Goal: Task Accomplishment & Management: Complete application form

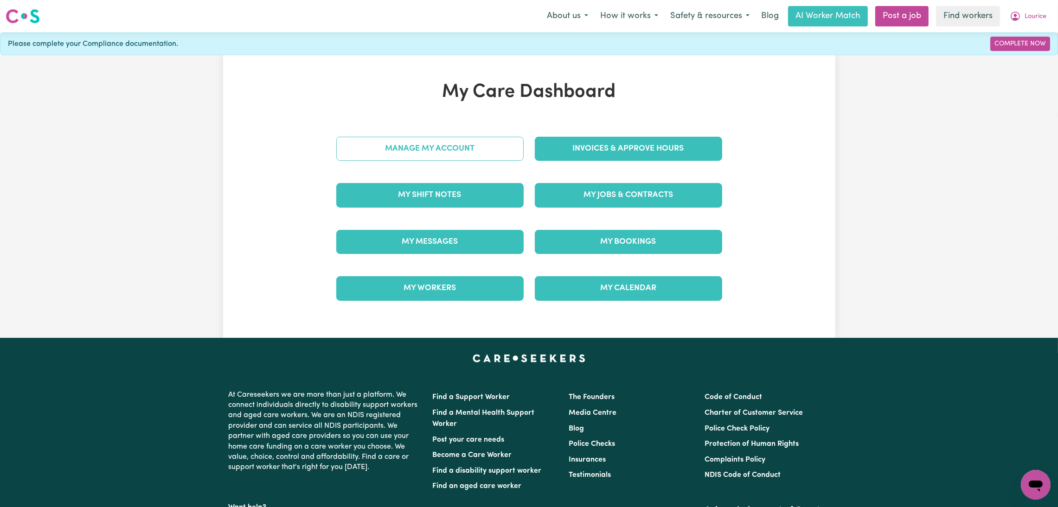
click at [440, 160] on link "Manage My Account" at bounding box center [429, 149] width 187 height 24
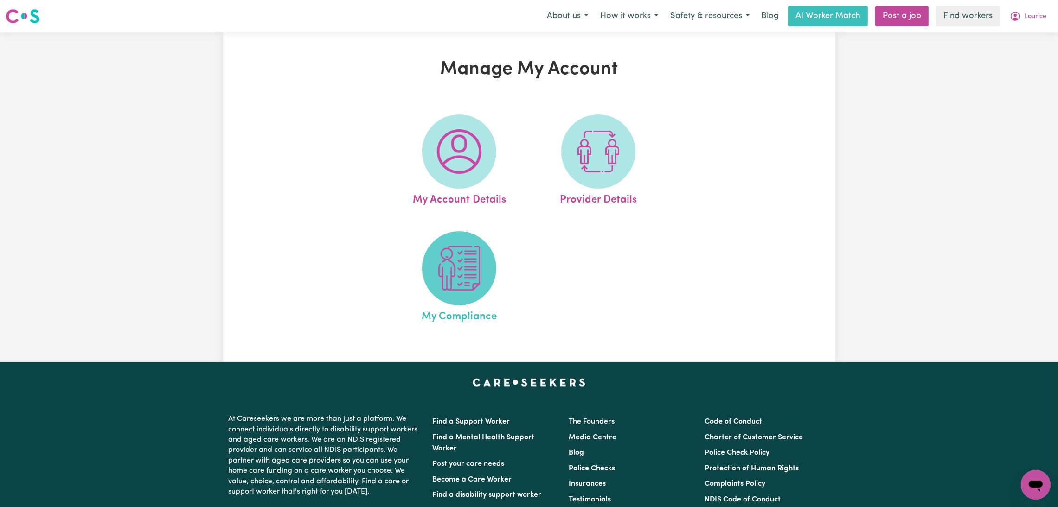
click at [451, 304] on span at bounding box center [459, 268] width 74 height 74
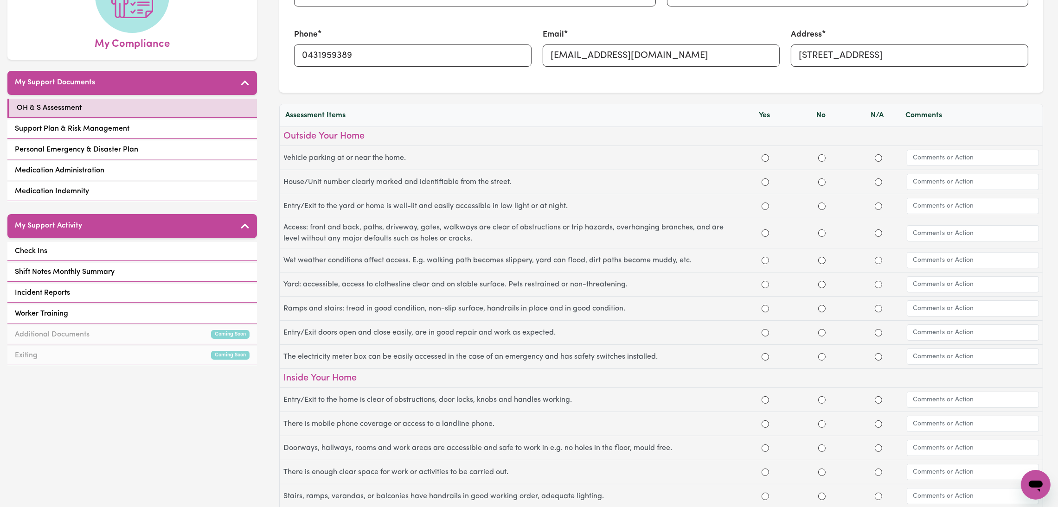
scroll to position [208, 0]
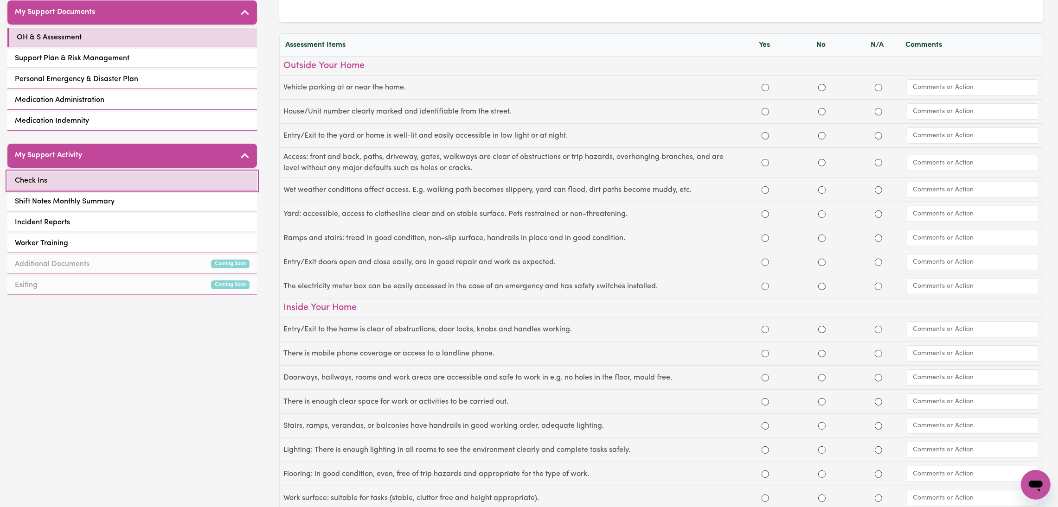
click at [160, 172] on link "Check Ins" at bounding box center [132, 181] width 250 height 19
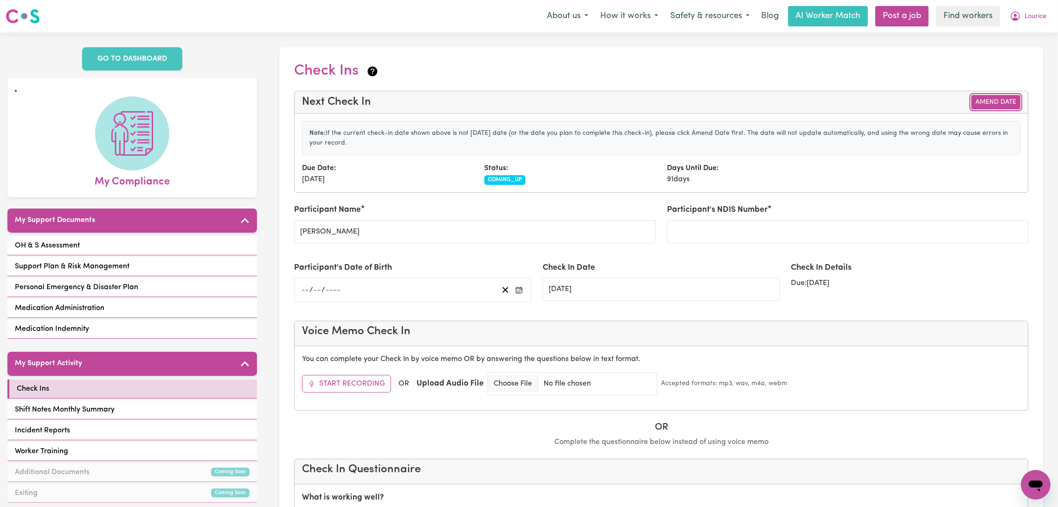
click at [994, 98] on button "Amend Date" at bounding box center [995, 102] width 49 height 14
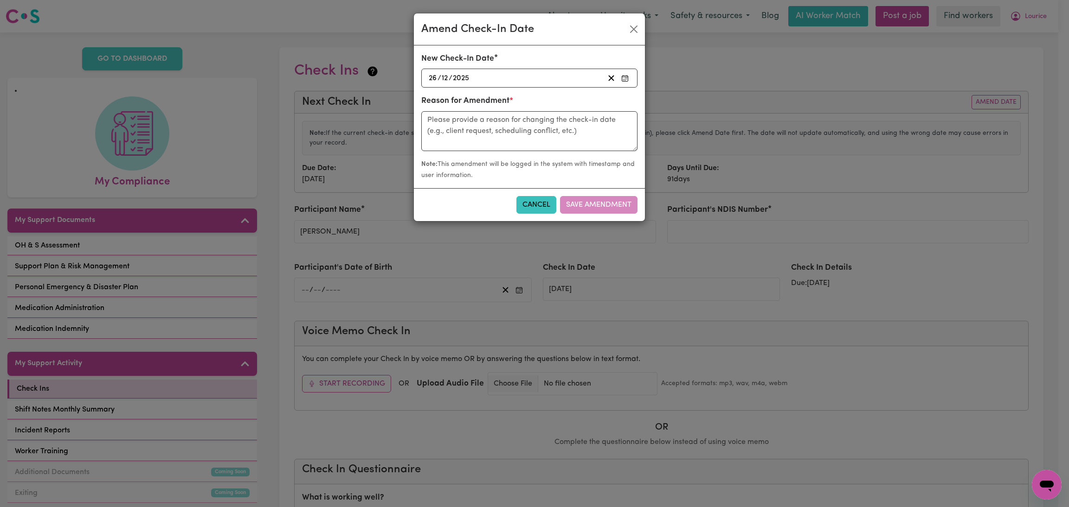
click at [490, 79] on div "[DATE] [DATE]" at bounding box center [515, 78] width 177 height 13
click at [460, 100] on button "‹" at bounding box center [452, 98] width 20 height 20
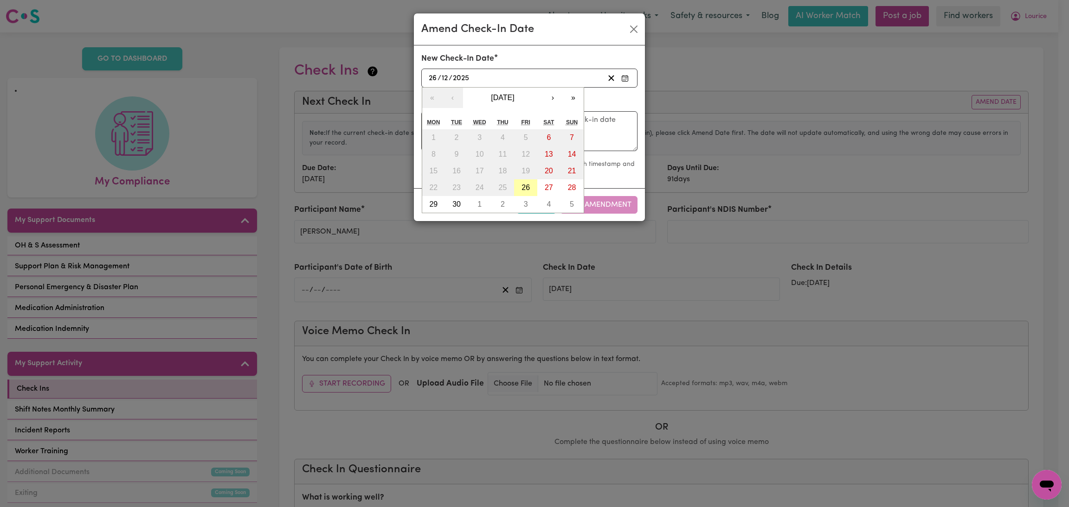
click at [526, 190] on abbr "26" at bounding box center [525, 188] width 8 height 8
type input "[DATE]"
type input "9"
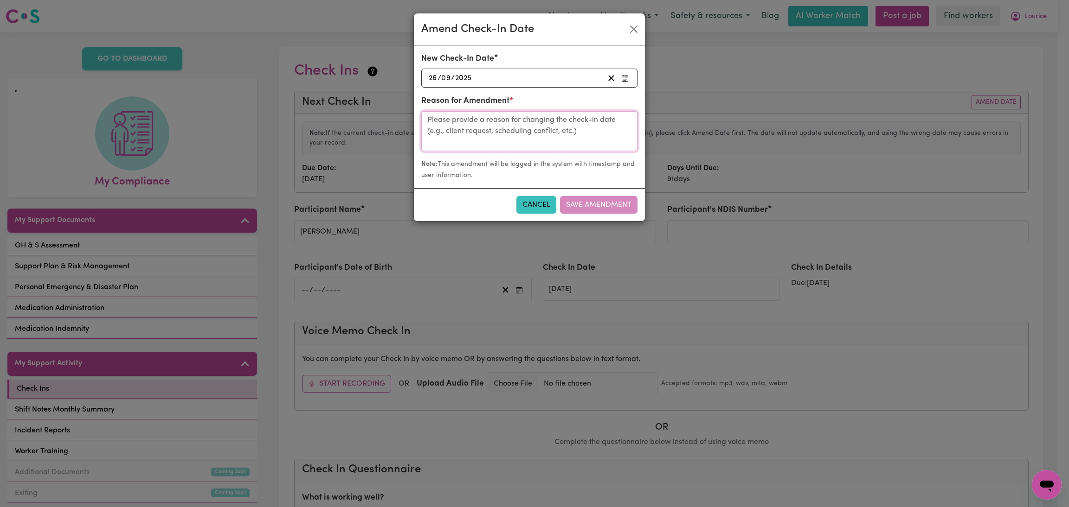
click at [483, 126] on textarea at bounding box center [529, 131] width 216 height 40
type textarea "check 1"
click at [586, 207] on button "Save Amendment" at bounding box center [598, 205] width 77 height 18
type input "[DATE]"
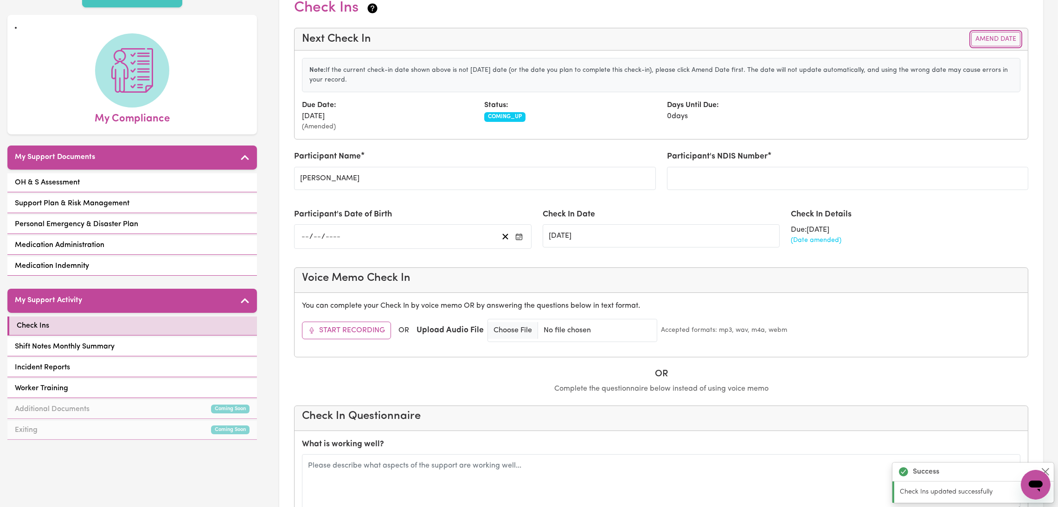
scroll to position [139, 0]
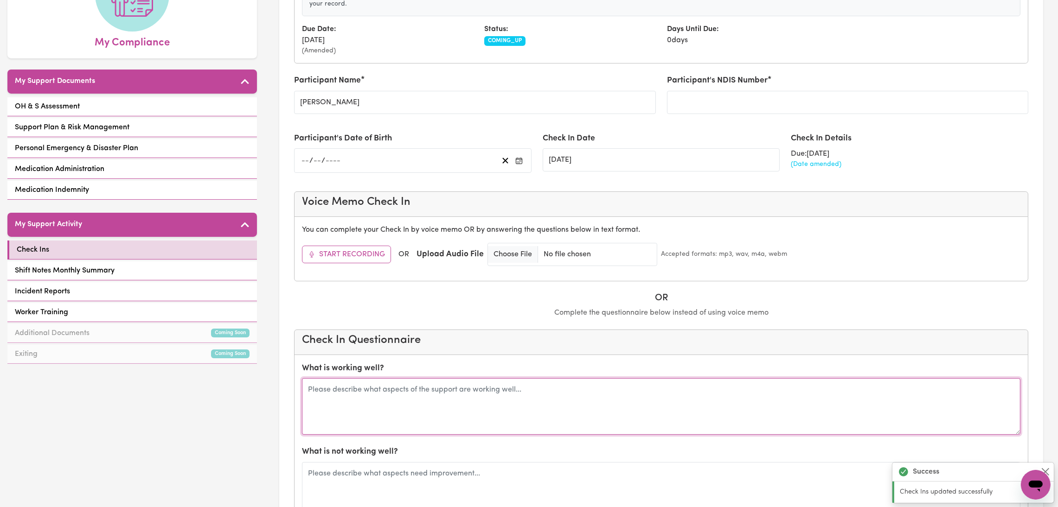
click at [397, 402] on textarea at bounding box center [661, 406] width 718 height 57
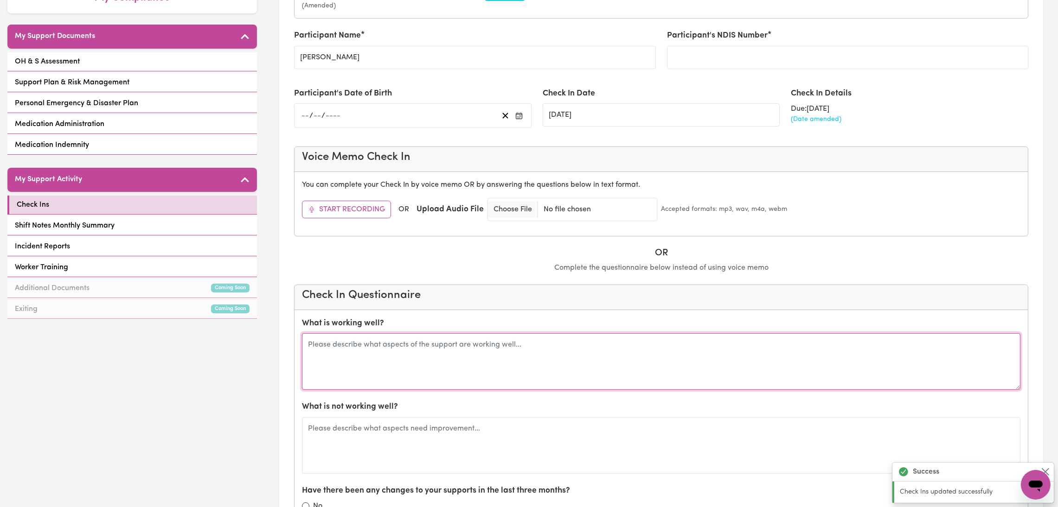
scroll to position [208, 0]
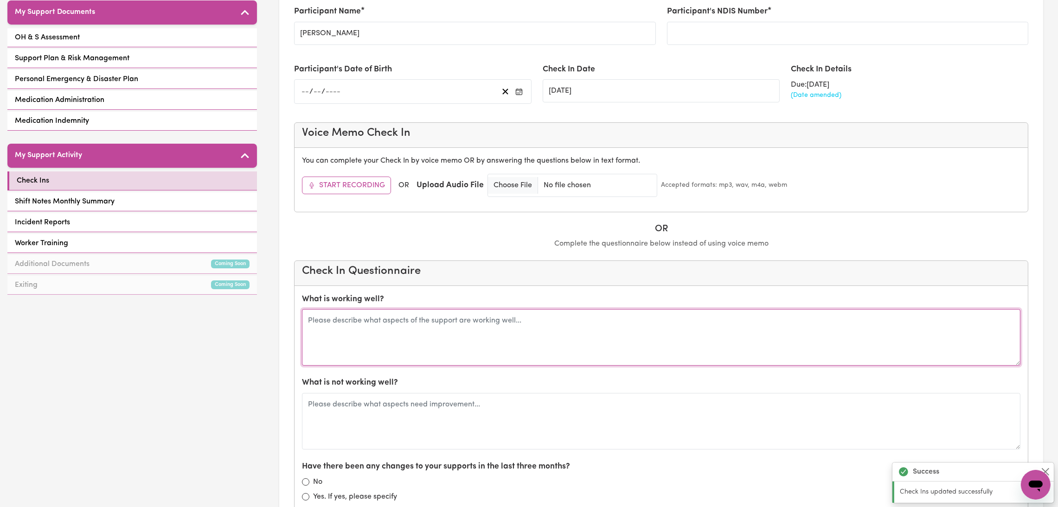
type textarea "l"
type textarea "L"
drag, startPoint x: 320, startPoint y: 320, endPoint x: 352, endPoint y: 338, distance: 37.2
click at [352, 338] on textarea "[PERSON_NAME] and [PERSON_NAME]" at bounding box center [661, 337] width 718 height 57
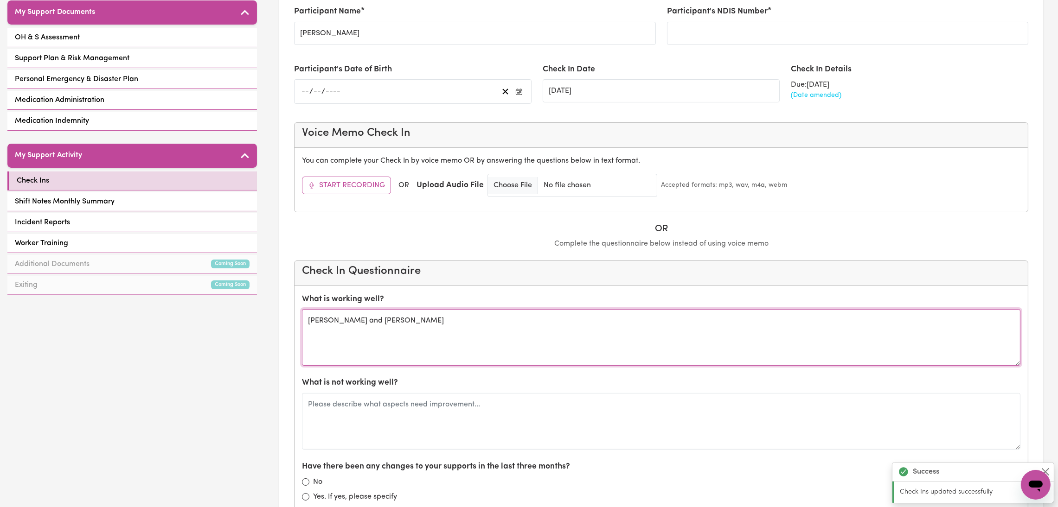
click at [422, 324] on textarea "[PERSON_NAME] and [PERSON_NAME]" at bounding box center [661, 337] width 718 height 57
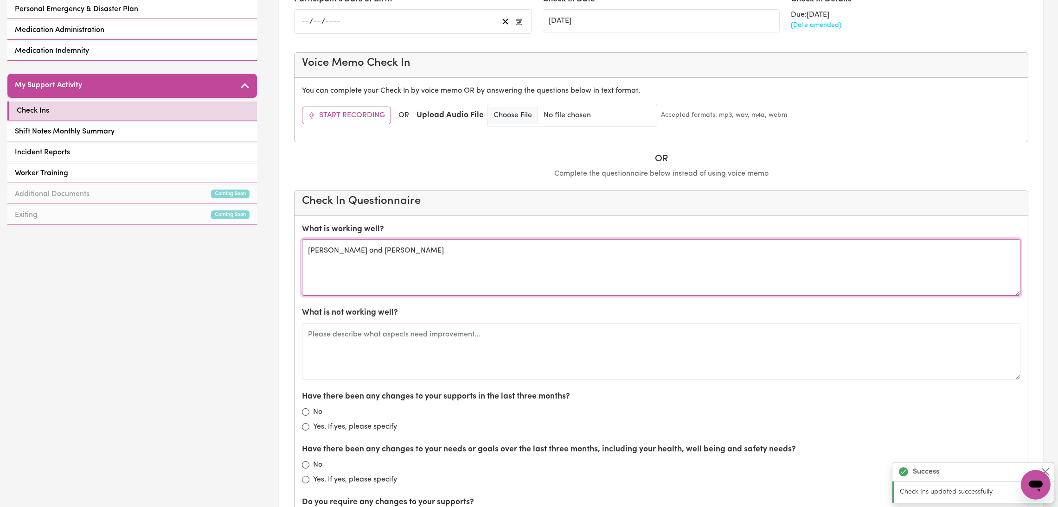
scroll to position [347, 0]
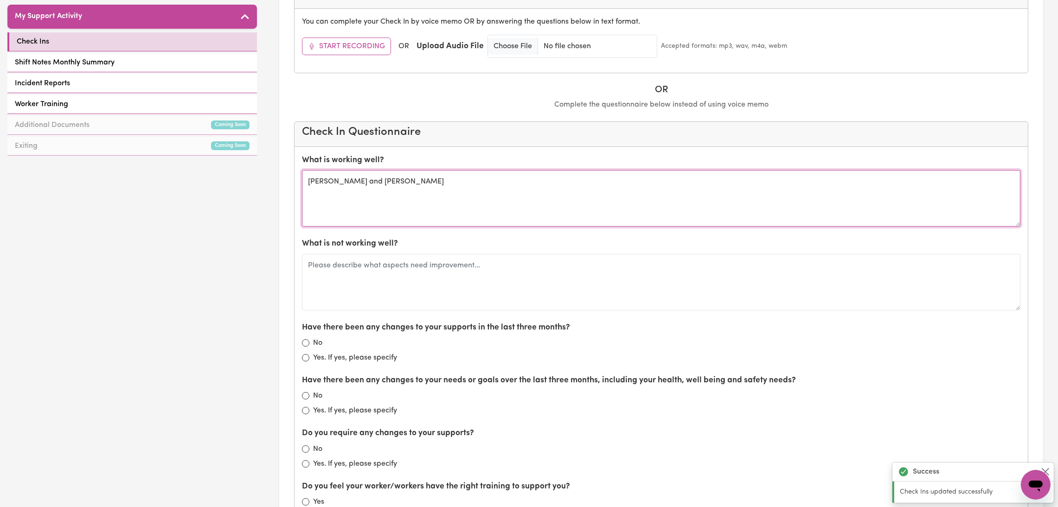
type textarea "[PERSON_NAME] and [PERSON_NAME]"
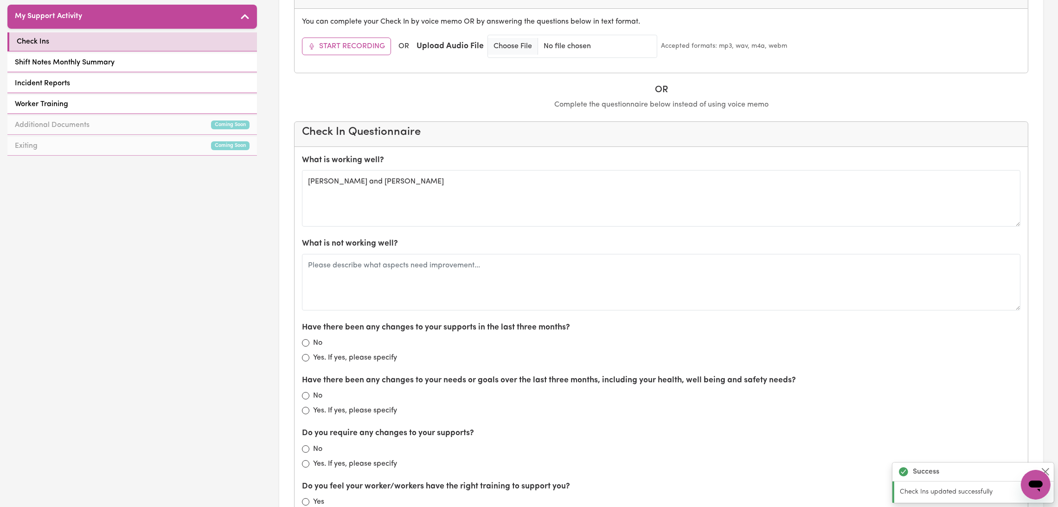
click at [316, 343] on label "No" at bounding box center [317, 343] width 9 height 11
click at [309, 343] on input "No" at bounding box center [305, 343] width 7 height 7
radio input "true"
click at [316, 396] on label "No" at bounding box center [317, 396] width 9 height 11
click at [309, 396] on input "No" at bounding box center [305, 395] width 7 height 7
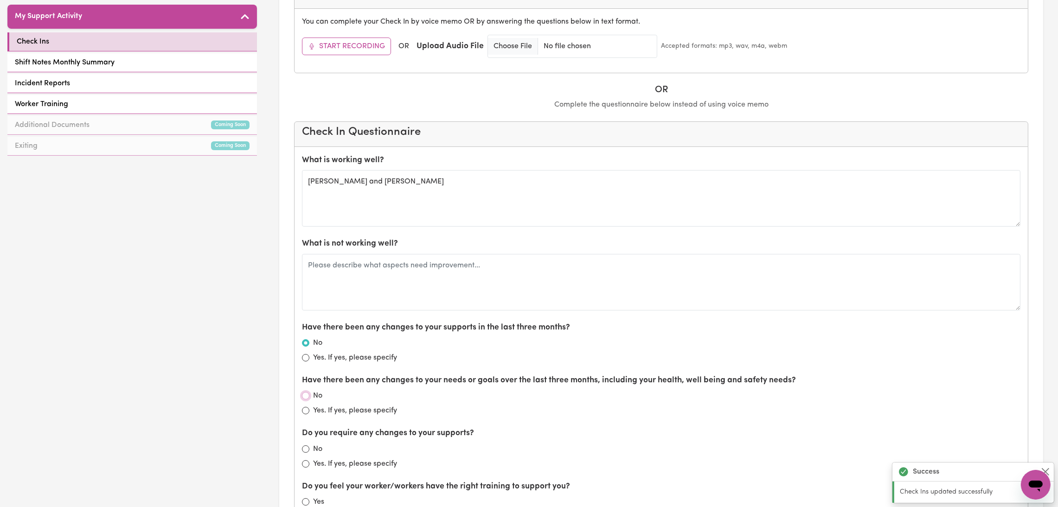
radio input "true"
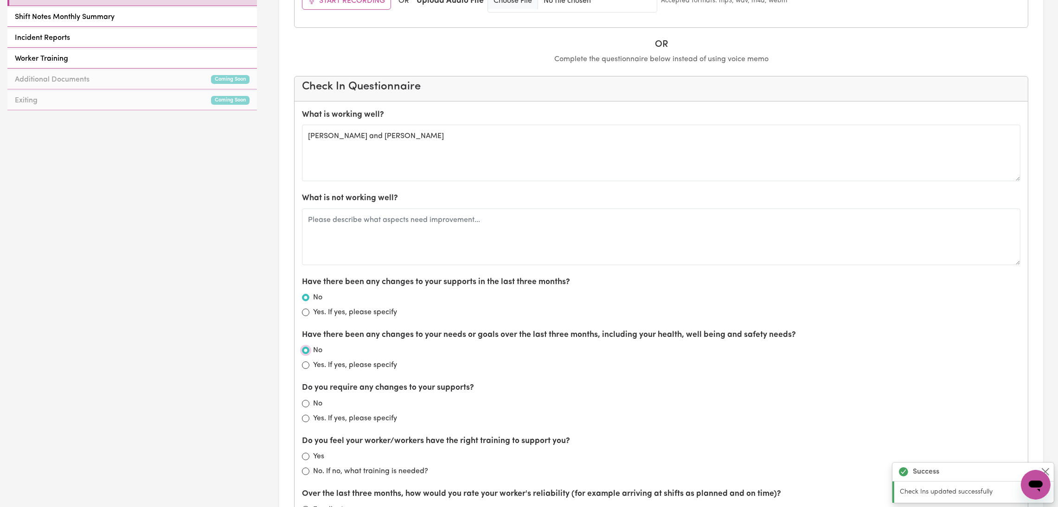
scroll to position [417, 0]
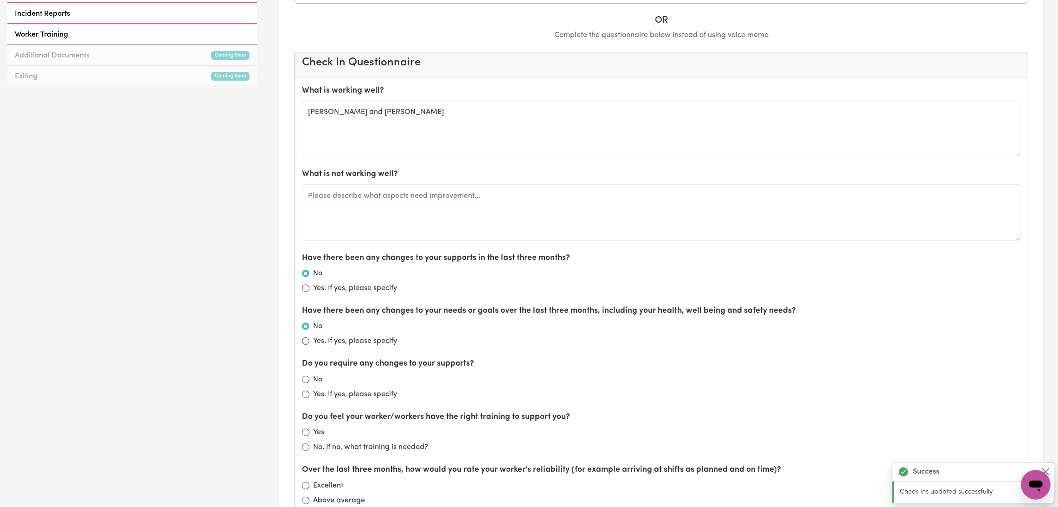
click at [318, 384] on label "No" at bounding box center [317, 379] width 9 height 11
click at [309, 384] on input "No" at bounding box center [305, 379] width 7 height 7
radio input "true"
click at [307, 435] on input "Yes" at bounding box center [305, 432] width 7 height 7
radio input "true"
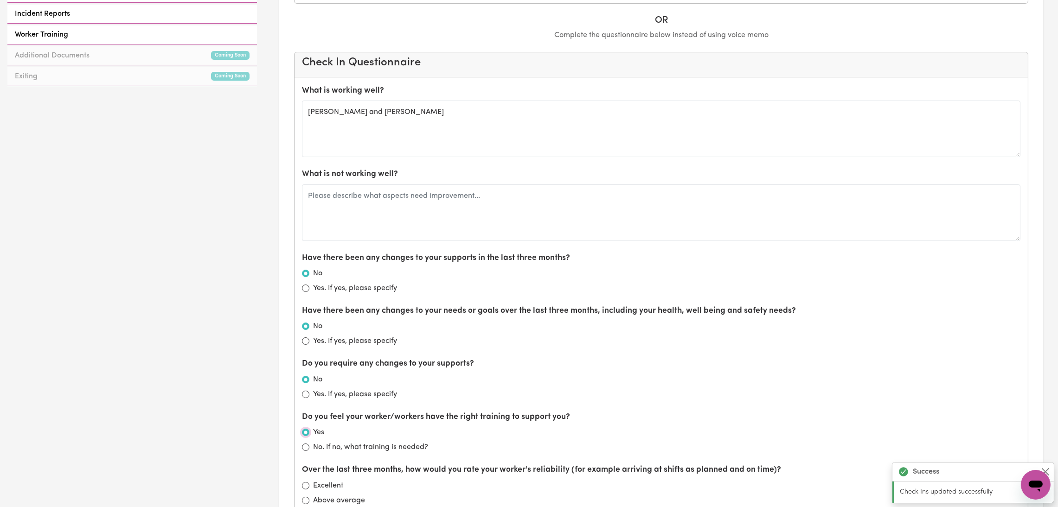
scroll to position [487, 0]
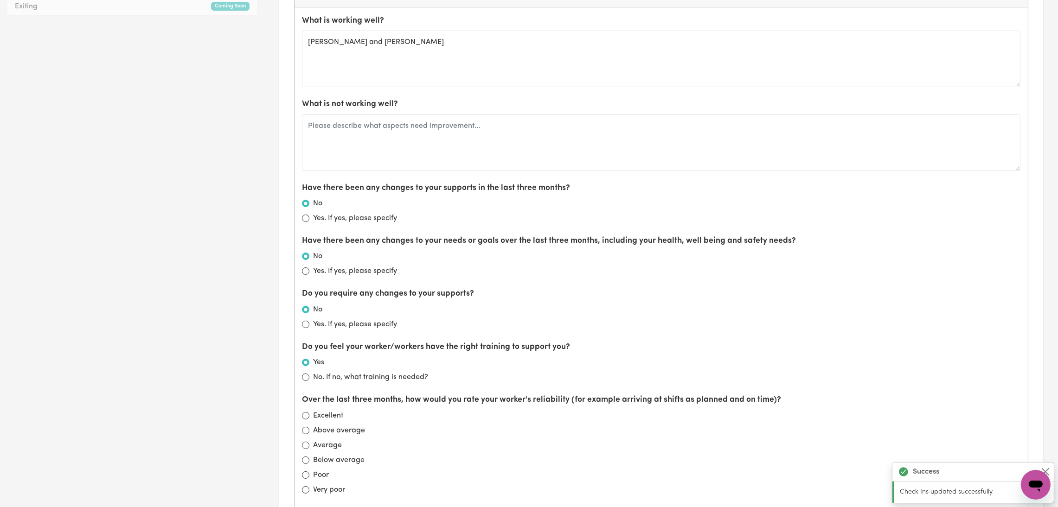
click at [311, 420] on div "Excellent" at bounding box center [661, 415] width 718 height 11
click at [310, 416] on div "Excellent" at bounding box center [661, 415] width 718 height 11
click at [301, 418] on div "What is working well? [PERSON_NAME] and [PERSON_NAME] What is not working well?…" at bounding box center [661, 385] width 733 height 756
click at [305, 420] on input "Excellent" at bounding box center [305, 415] width 7 height 7
radio input "true"
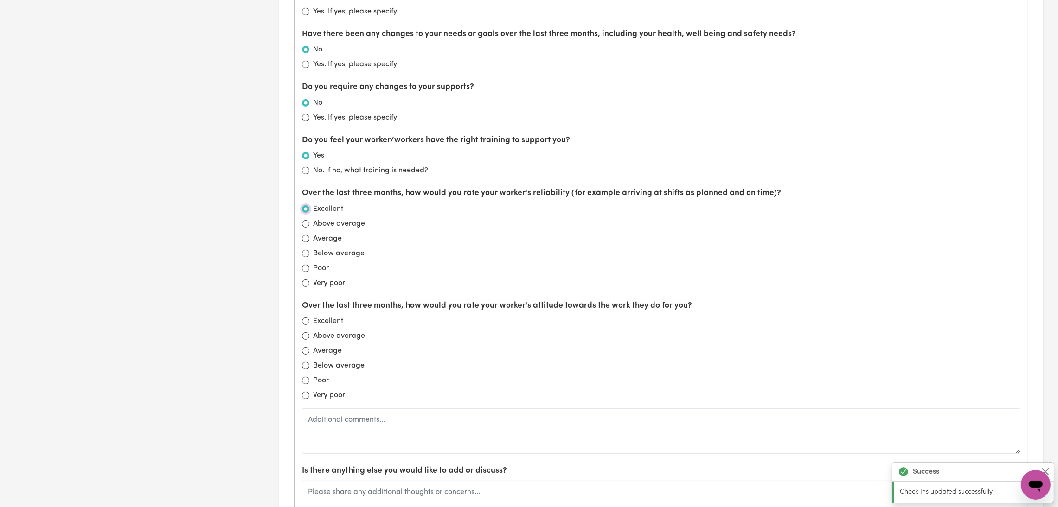
scroll to position [695, 0]
click at [308, 321] on input "Excellent" at bounding box center [305, 319] width 7 height 7
radio input "true"
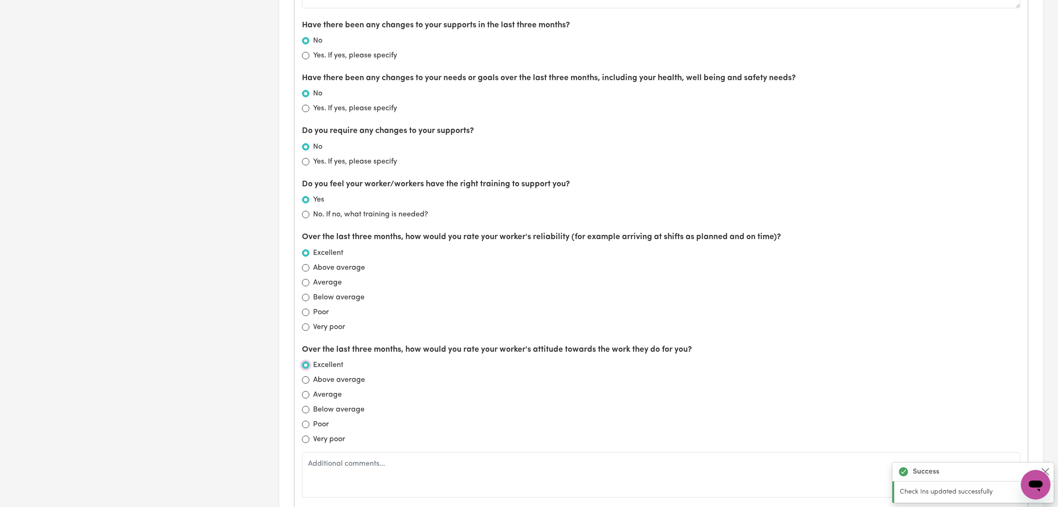
scroll to position [626, 0]
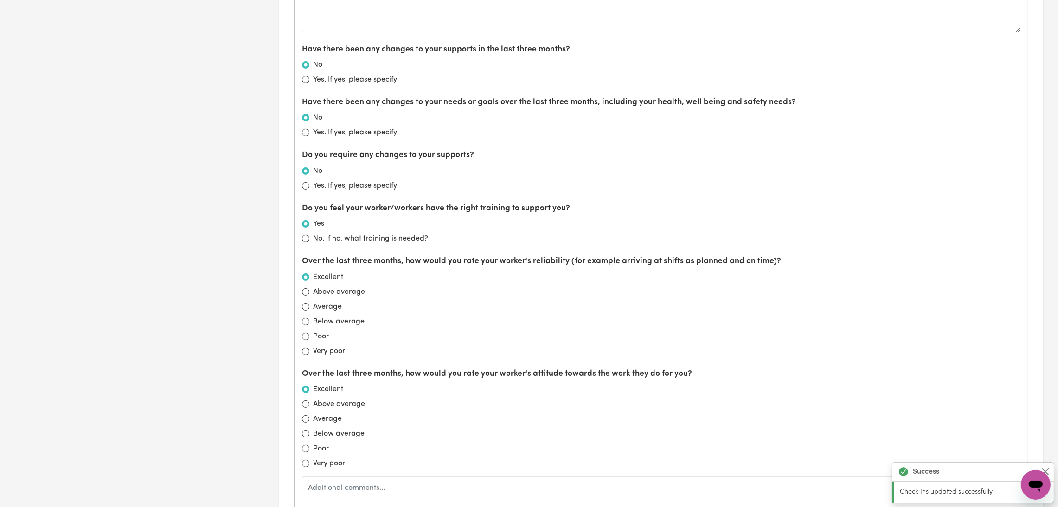
click at [302, 137] on div "Yes. If yes, please specify" at bounding box center [661, 132] width 718 height 11
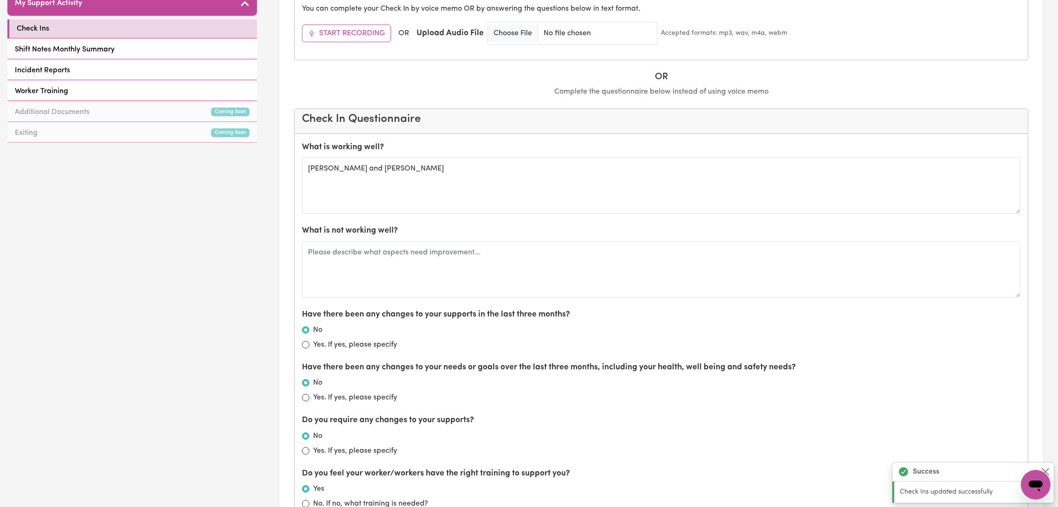
scroll to position [347, 0]
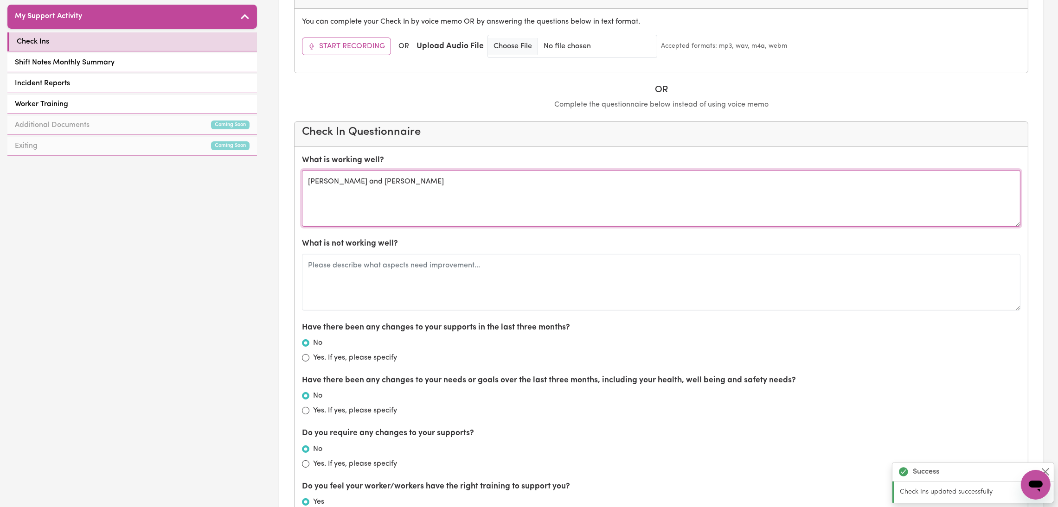
click at [536, 215] on textarea "[PERSON_NAME] and [PERSON_NAME]" at bounding box center [661, 198] width 718 height 57
click at [424, 200] on textarea "[PERSON_NAME] and [PERSON_NAME]" at bounding box center [661, 198] width 718 height 57
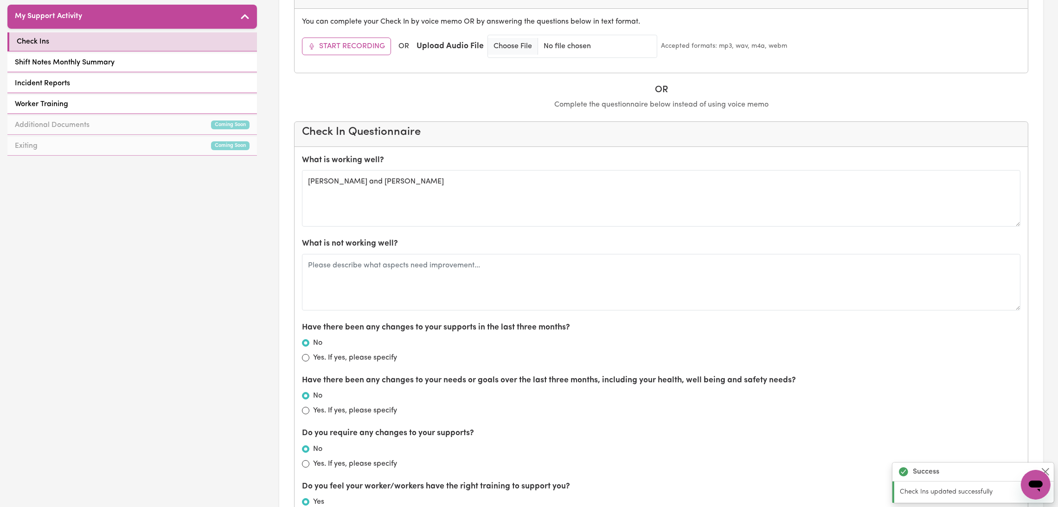
drag, startPoint x: 319, startPoint y: 187, endPoint x: 288, endPoint y: 203, distance: 34.8
click at [288, 203] on section "Check Ins Next Check In Amend Date Note: If the current check-in date shown abo…" at bounding box center [661, 333] width 764 height 1266
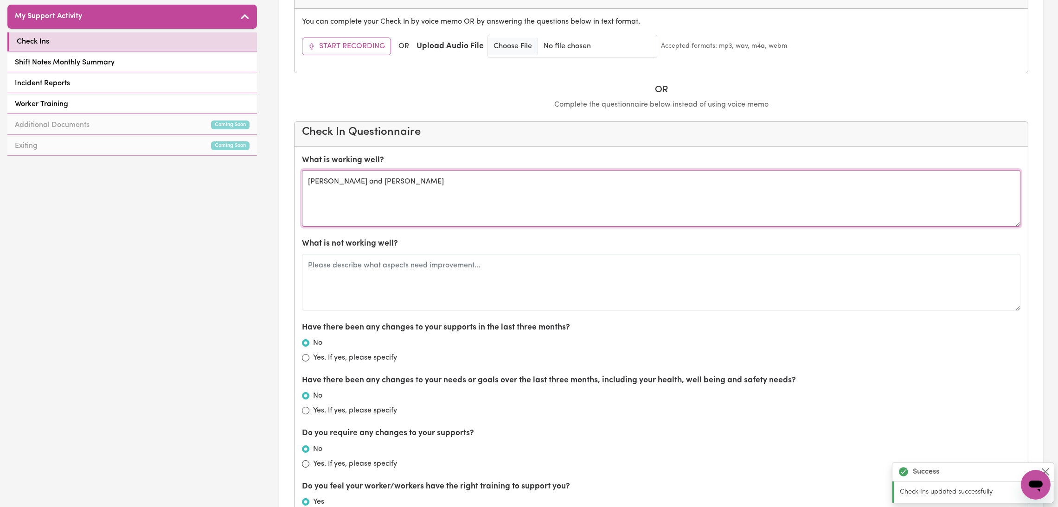
click at [460, 185] on textarea "[PERSON_NAME] and [PERSON_NAME]" at bounding box center [661, 198] width 718 height 57
type textarea "[PERSON_NAME] and [PERSON_NAME] have a great relationship and [PERSON_NAME] fee…"
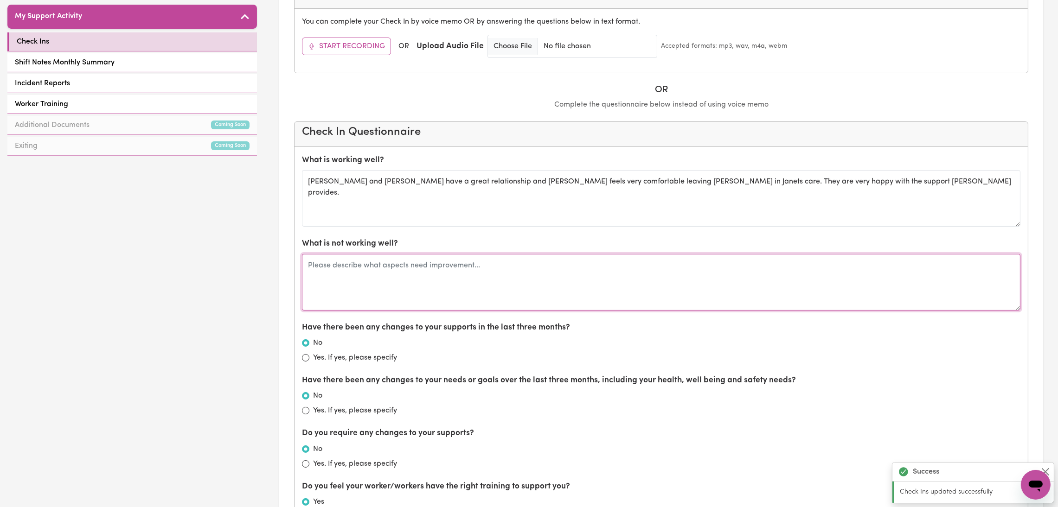
click at [369, 289] on textarea at bounding box center [661, 282] width 718 height 57
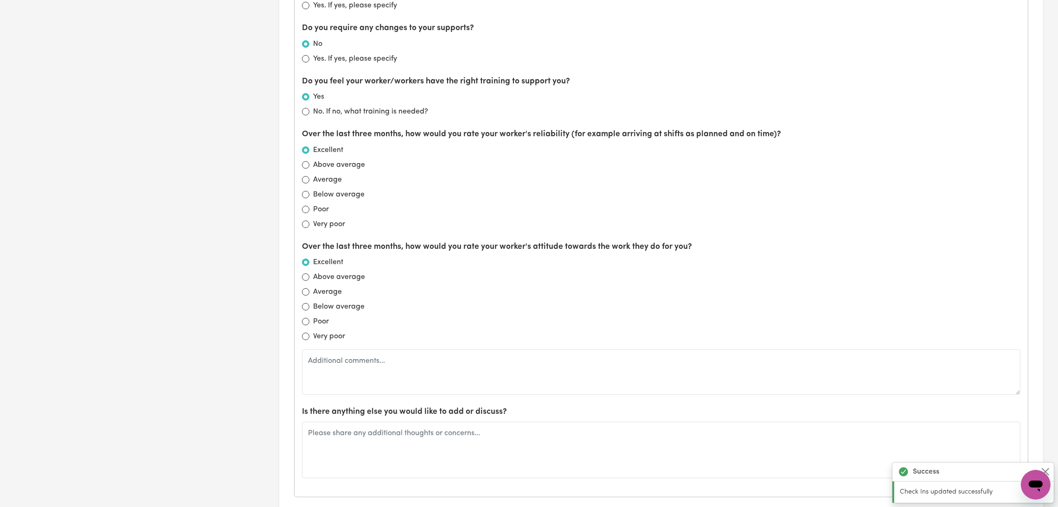
scroll to position [765, 0]
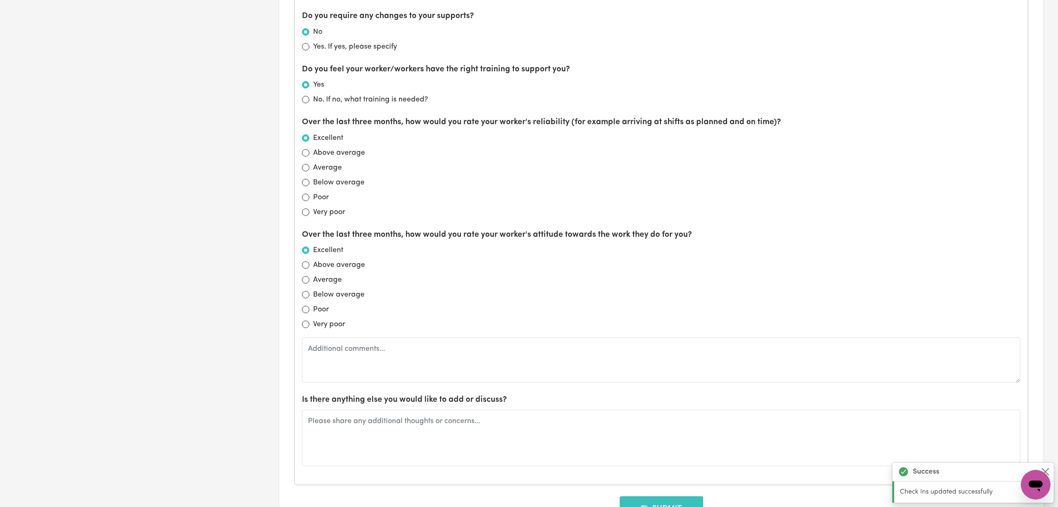
type textarea "n/a"
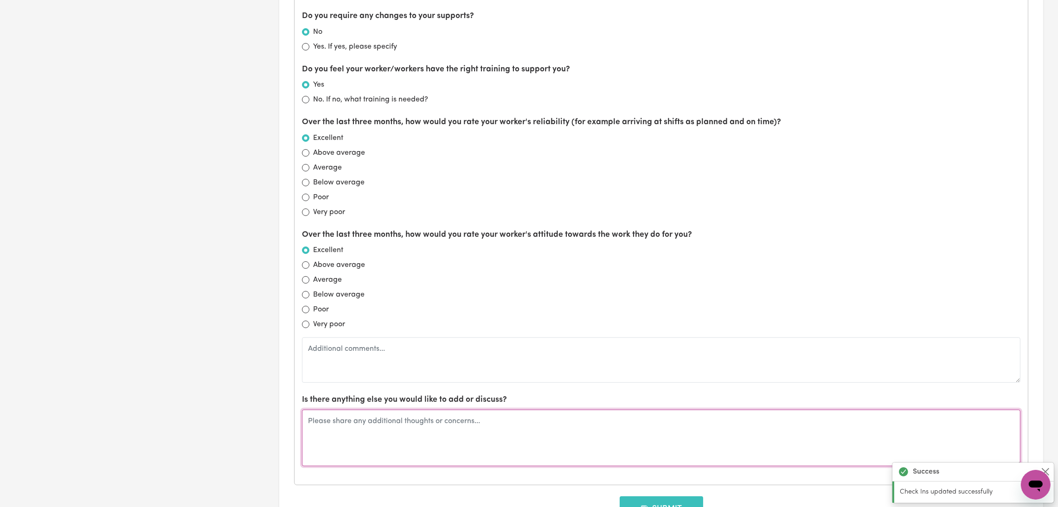
click at [368, 451] on textarea at bounding box center [661, 438] width 718 height 57
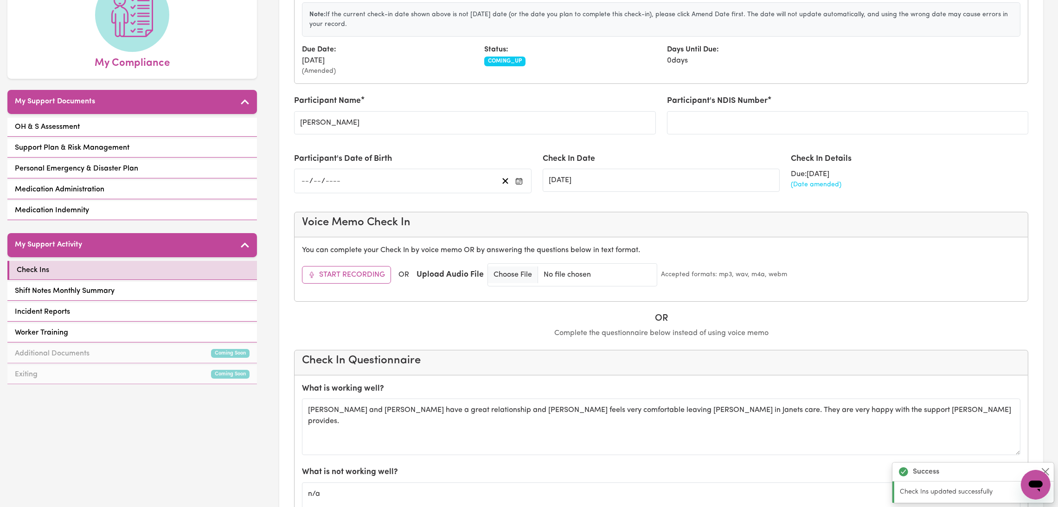
scroll to position [278, 0]
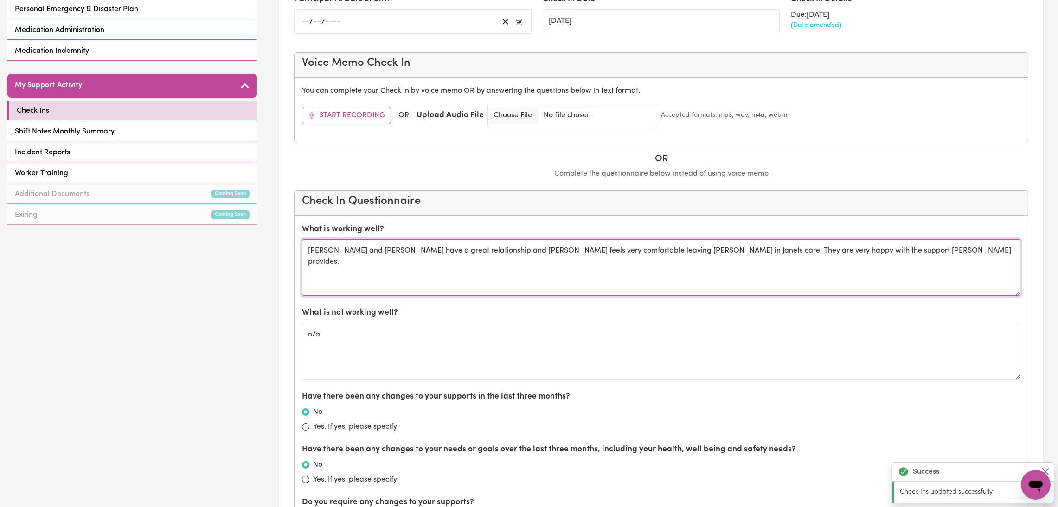
click at [878, 256] on textarea "[PERSON_NAME] and [PERSON_NAME] have a great relationship and [PERSON_NAME] fee…" at bounding box center [661, 267] width 718 height 57
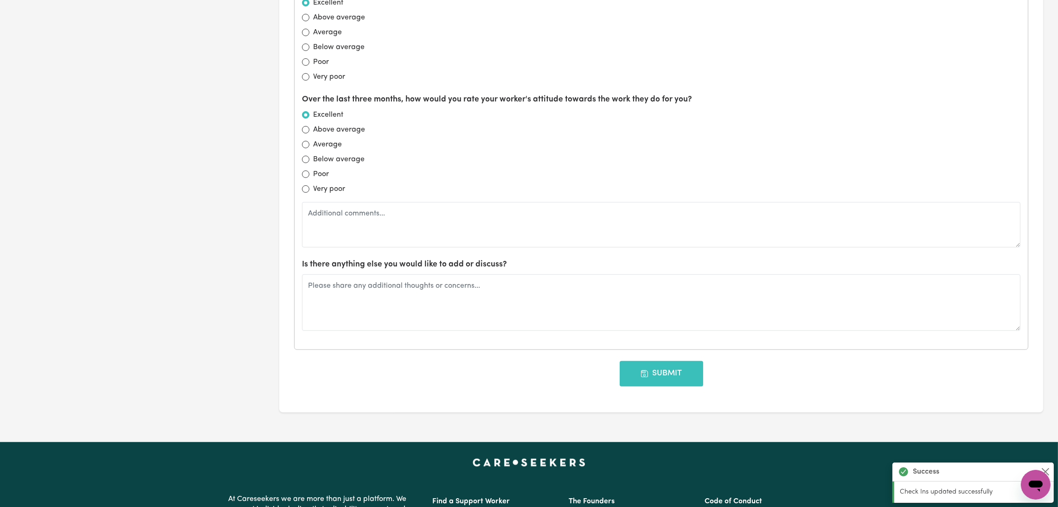
scroll to position [904, 0]
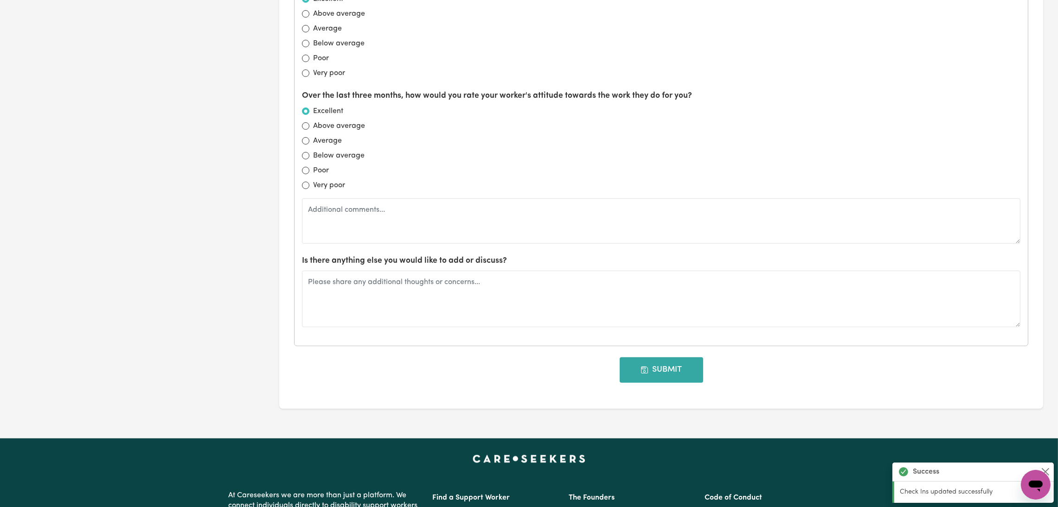
type textarea "[PERSON_NAME] and [PERSON_NAME] have a great relationship and [PERSON_NAME] fee…"
click at [656, 376] on button "Submit" at bounding box center [661, 370] width 83 height 25
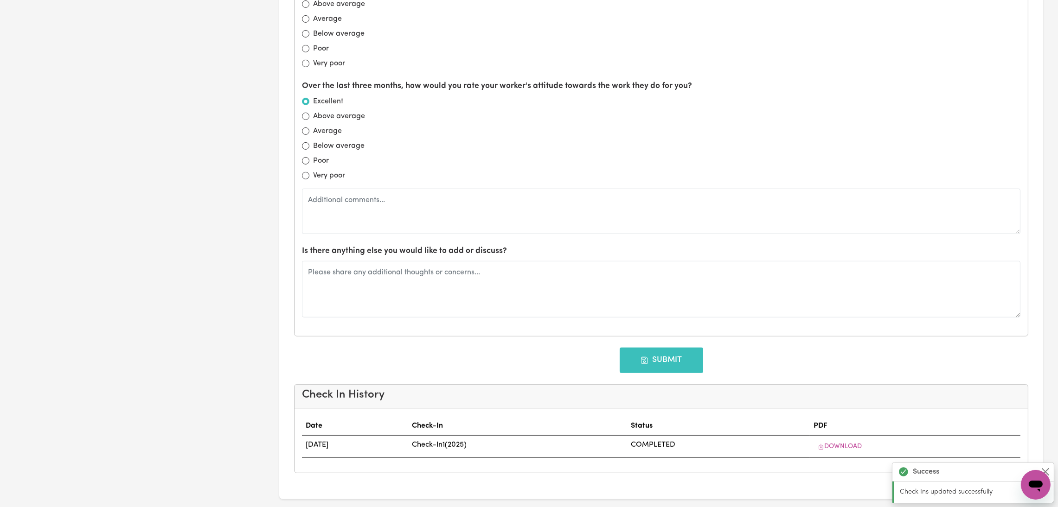
type input "[DATE]"
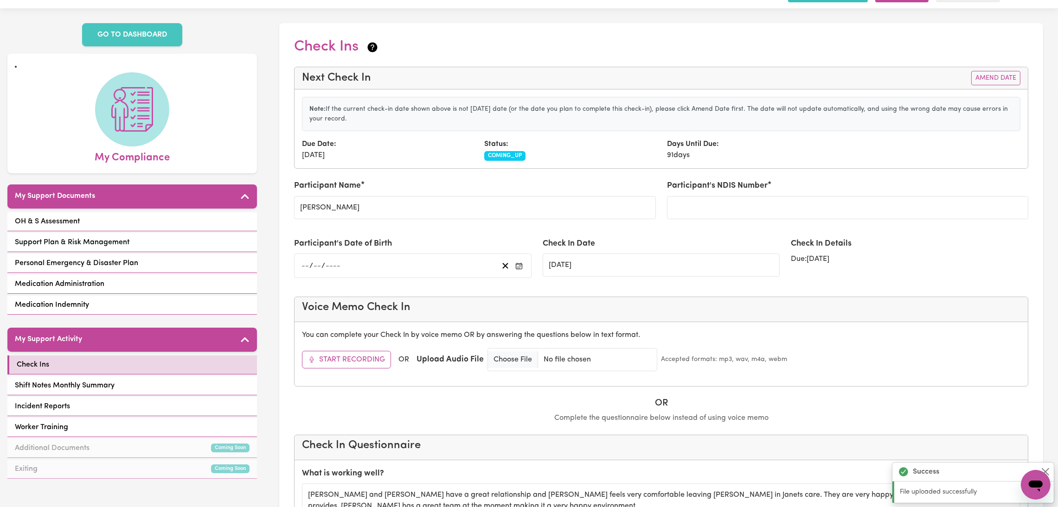
scroll to position [0, 0]
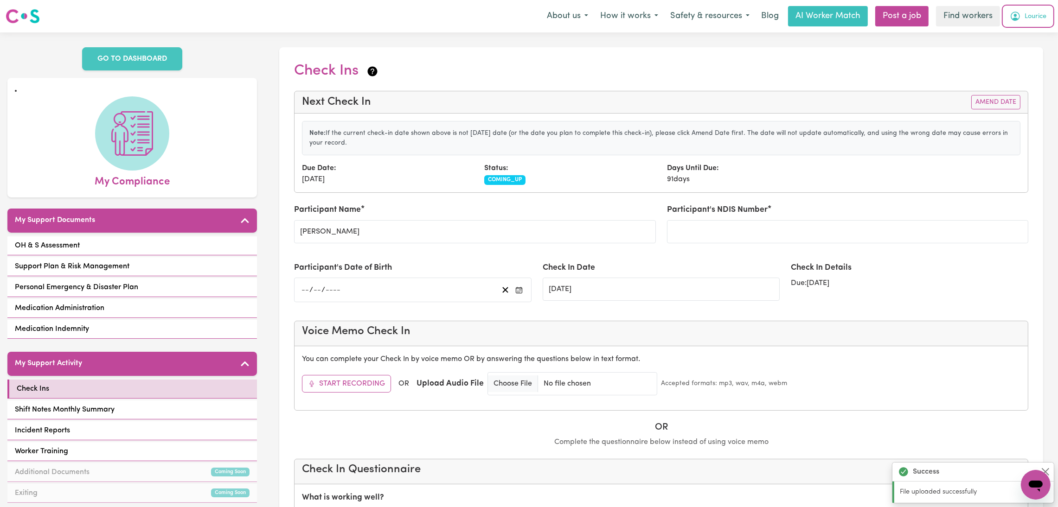
click at [1032, 19] on span "Lourice" at bounding box center [1036, 17] width 22 height 10
click at [1034, 52] on link "Logout" at bounding box center [1015, 54] width 73 height 18
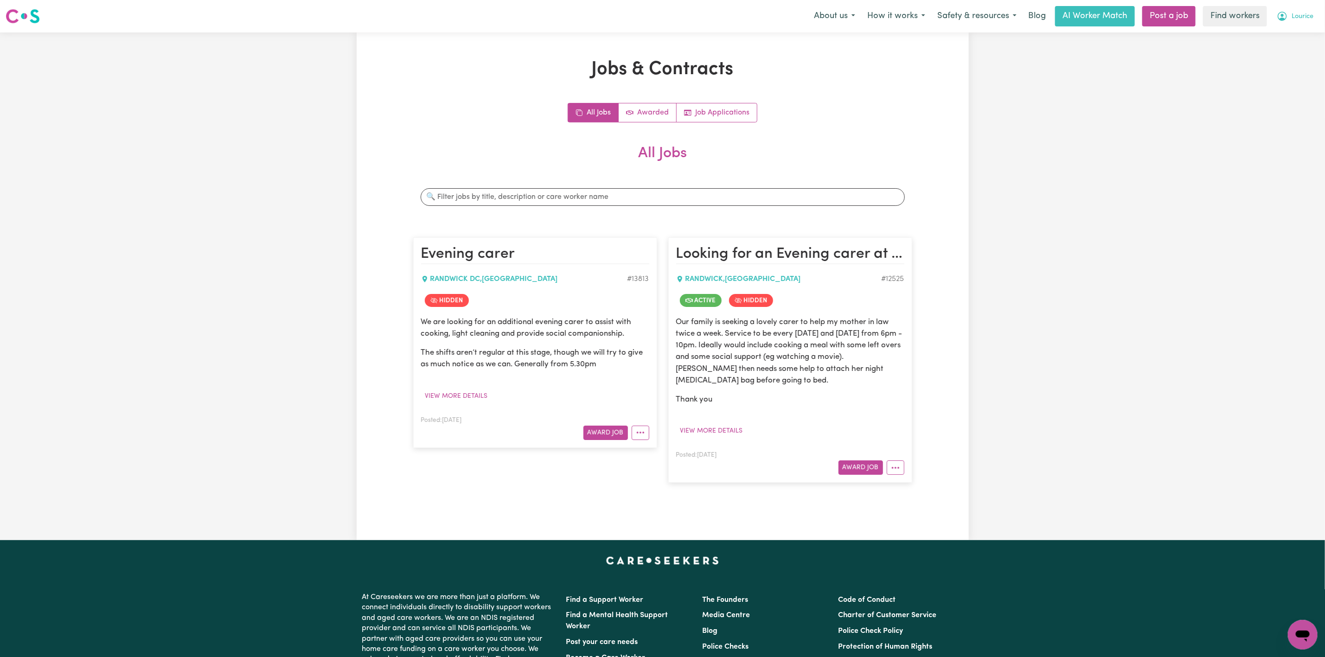
click at [1299, 10] on button "Lourice" at bounding box center [1295, 15] width 49 height 19
click at [1283, 54] on link "Logout" at bounding box center [1282, 54] width 73 height 18
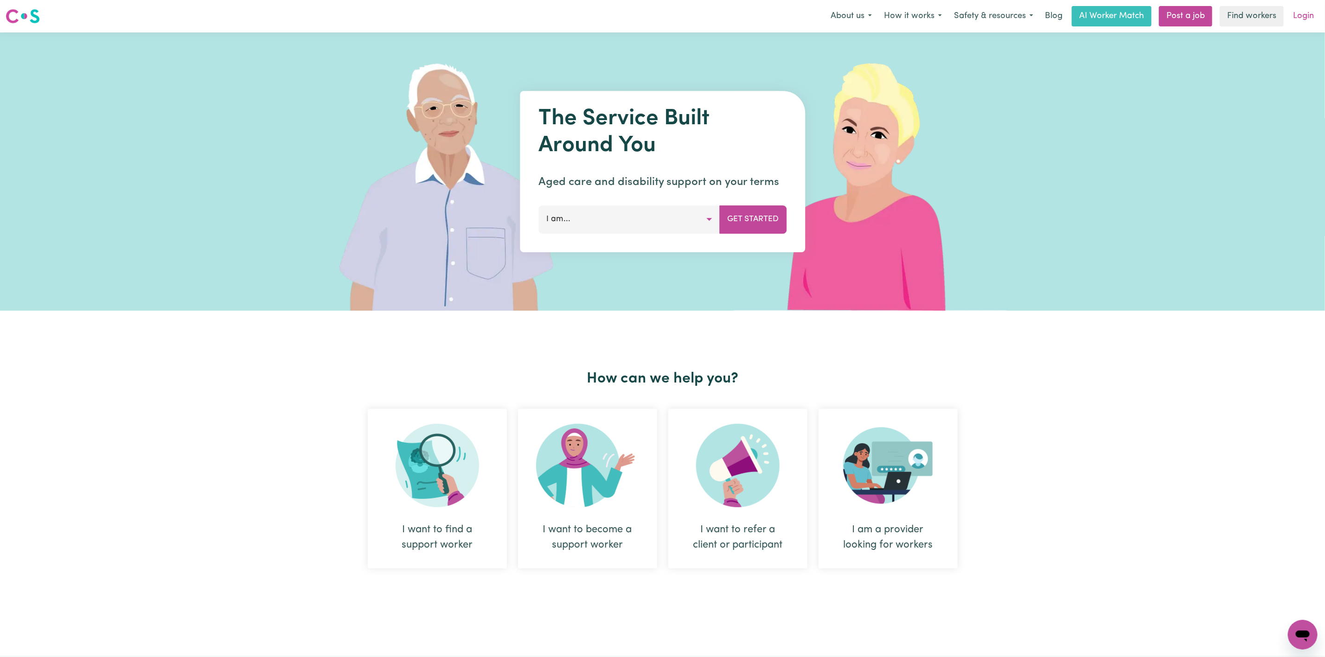
click at [1308, 12] on link "Login" at bounding box center [1304, 16] width 32 height 20
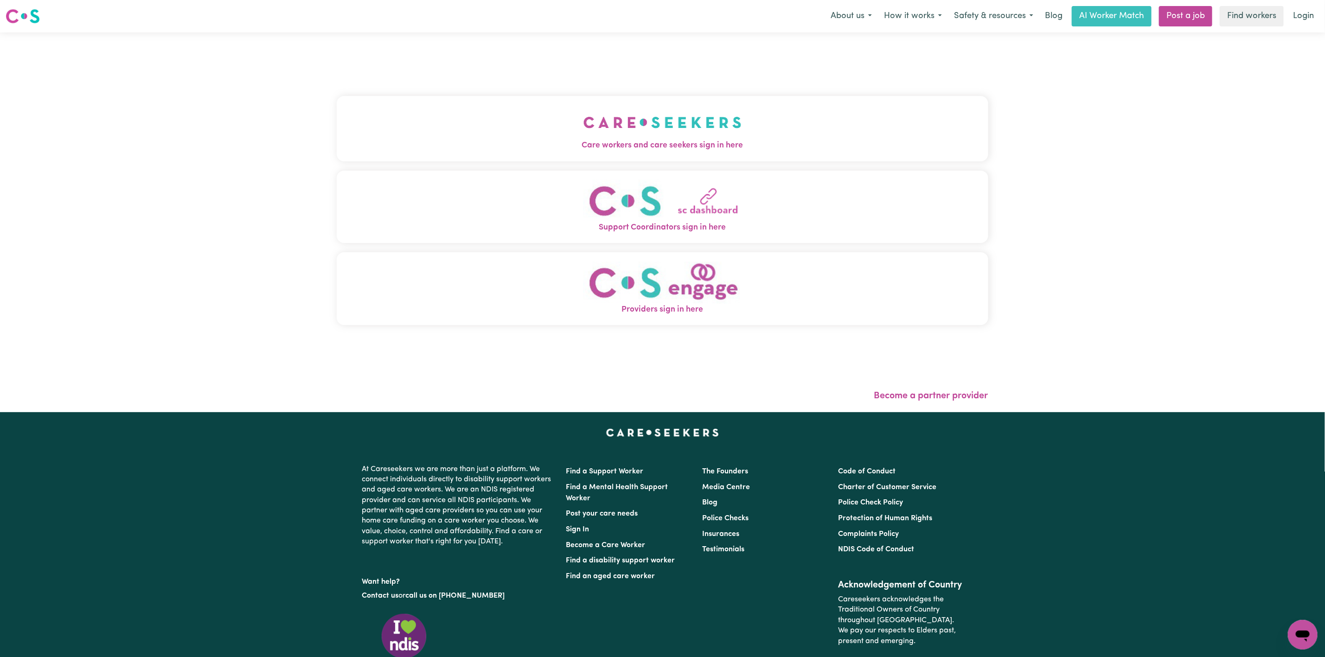
click at [640, 93] on div "Care workers and care seekers sign in here Support Coordinators sign in here Pr…" at bounding box center [663, 215] width 652 height 329
click at [620, 119] on img "Care workers and care seekers sign in here" at bounding box center [663, 122] width 158 height 34
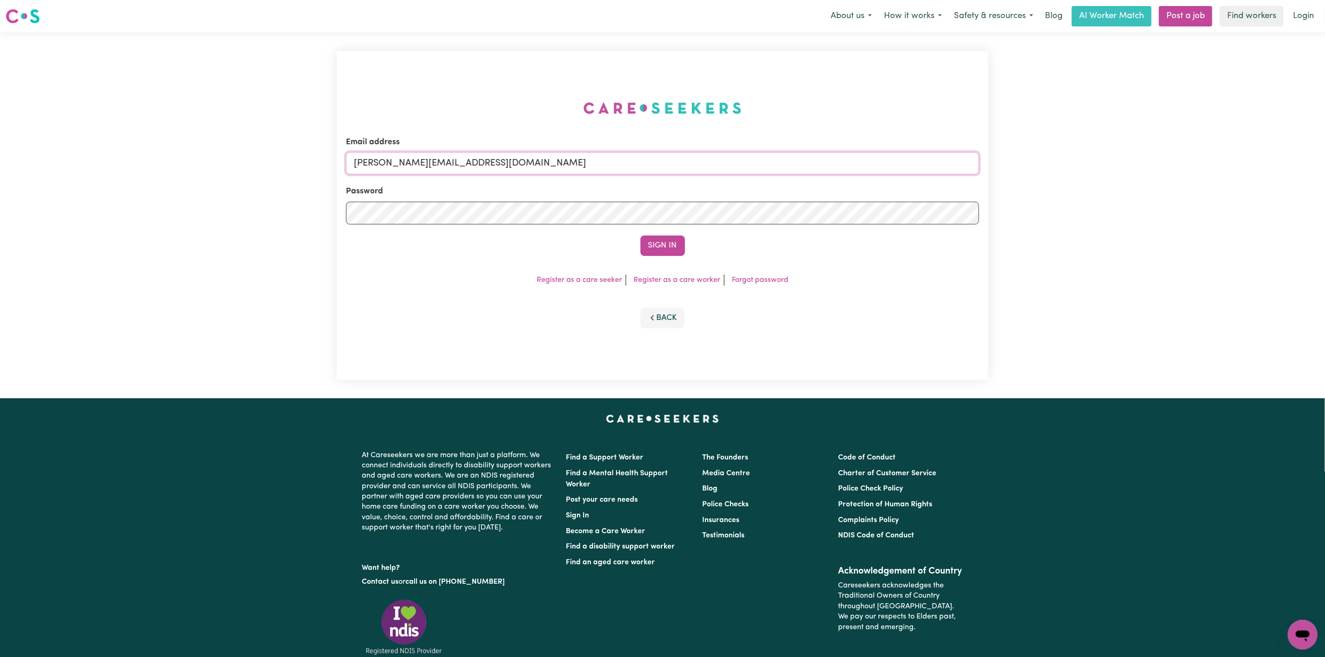
click at [472, 162] on input "[PERSON_NAME][EMAIL_ADDRESS][DOMAIN_NAME]" at bounding box center [662, 163] width 633 height 22
drag, startPoint x: 402, startPoint y: 163, endPoint x: 732, endPoint y: 144, distance: 330.8
click at [700, 166] on input "[EMAIL_ADDRESS][PERSON_NAME][DOMAIN_NAME]" at bounding box center [662, 163] width 633 height 22
type input "[EMAIL_ADDRESS][DOMAIN_NAME]"
click at [641, 236] on button "Sign In" at bounding box center [663, 246] width 45 height 20
